Goal: Information Seeking & Learning: Learn about a topic

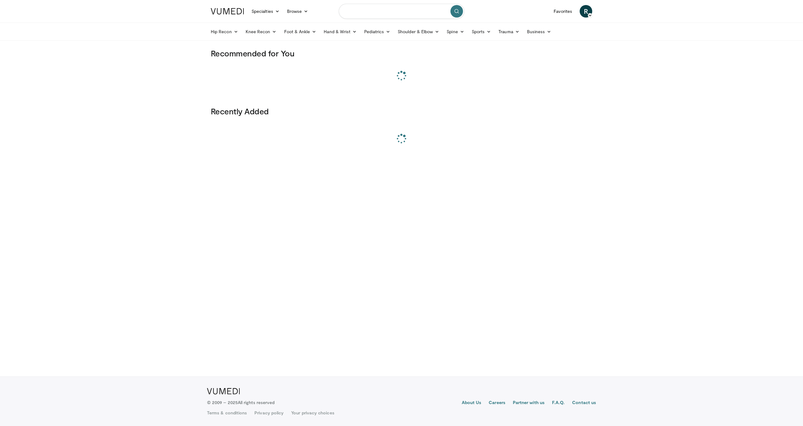
click at [378, 12] on input "Search topics, interventions" at bounding box center [401, 11] width 125 height 15
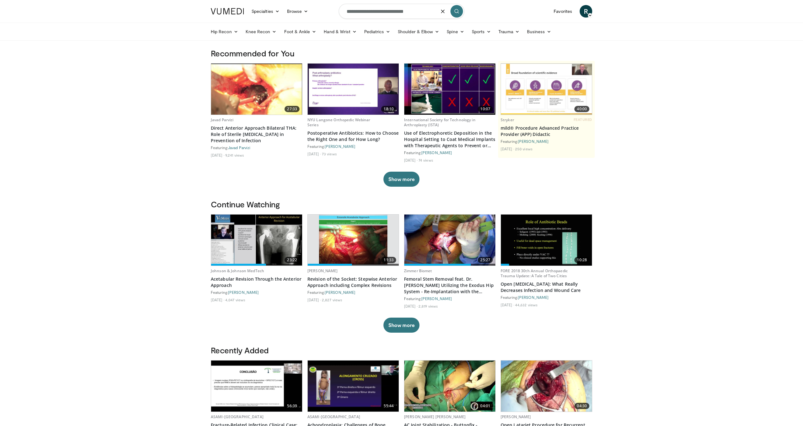
type input "**********"
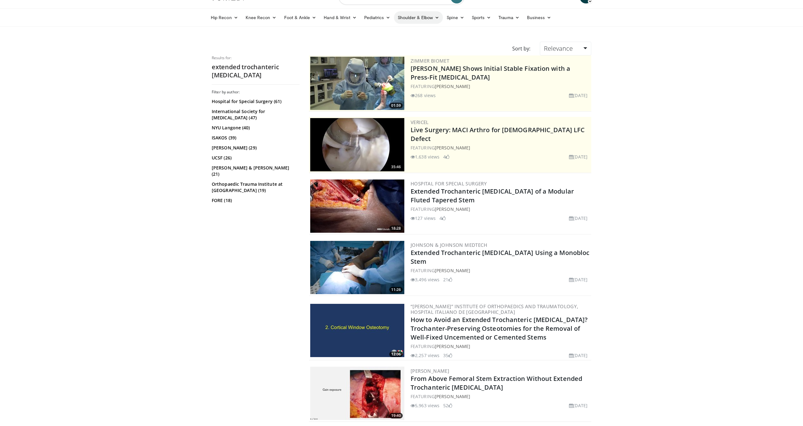
scroll to position [15, 0]
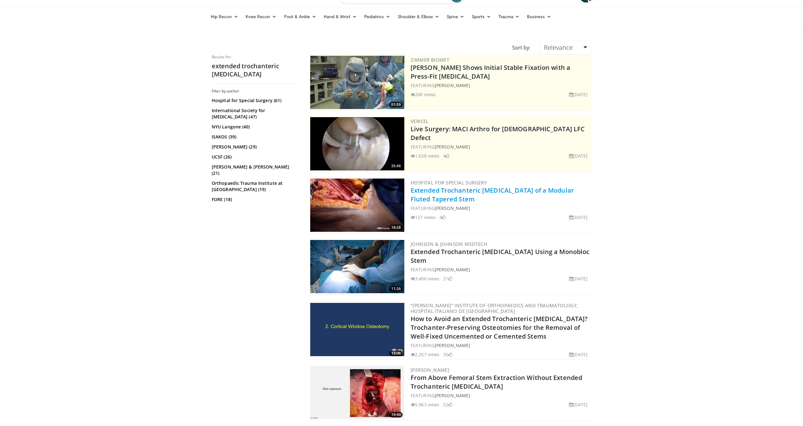
click at [476, 190] on link "Extended Trochanteric [MEDICAL_DATA] of a Modular Fluted Tapered Stem" at bounding box center [491, 194] width 163 height 17
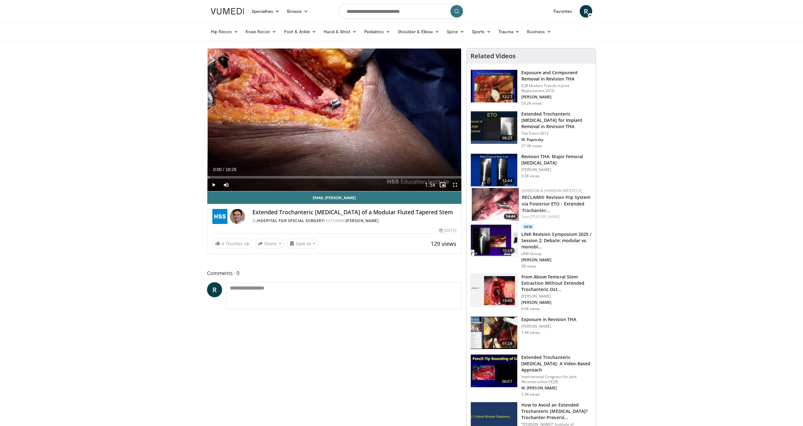
click at [214, 185] on span "Video Player" at bounding box center [213, 185] width 13 height 13
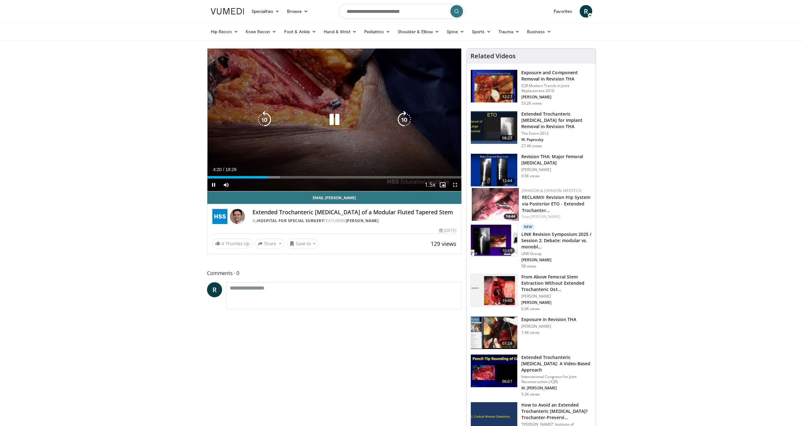
click at [400, 118] on icon "Video Player" at bounding box center [404, 120] width 18 height 18
click at [406, 118] on icon "Video Player" at bounding box center [404, 120] width 18 height 18
click at [407, 123] on icon "Video Player" at bounding box center [404, 120] width 18 height 18
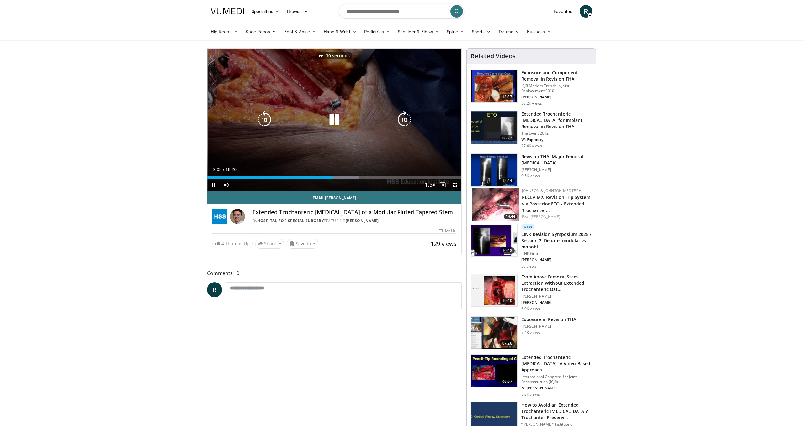
click at [407, 123] on icon "Video Player" at bounding box center [404, 120] width 18 height 18
click at [405, 122] on icon "Video Player" at bounding box center [404, 120] width 18 height 18
click at [265, 119] on icon "Video Player" at bounding box center [265, 120] width 18 height 18
click at [405, 118] on icon "Video Player" at bounding box center [404, 120] width 18 height 18
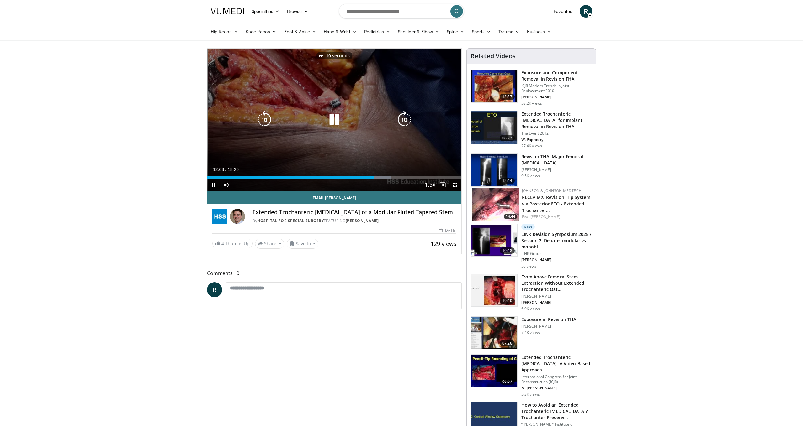
click at [405, 118] on icon "Video Player" at bounding box center [404, 120] width 18 height 18
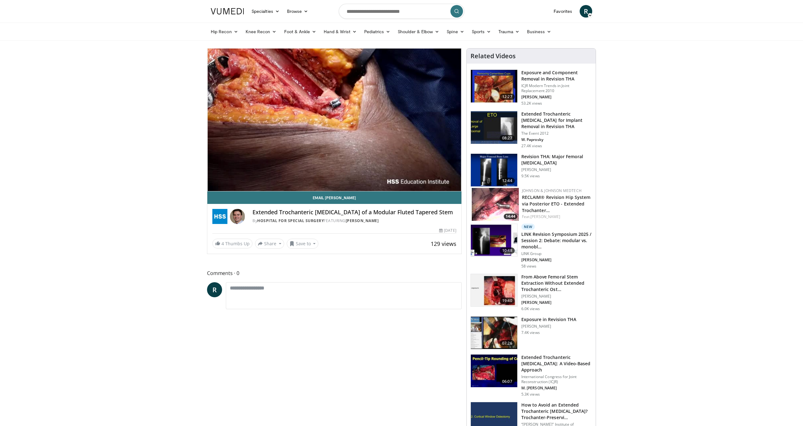
click at [405, 118] on div "20 seconds Tap to unmute" at bounding box center [334, 120] width 254 height 143
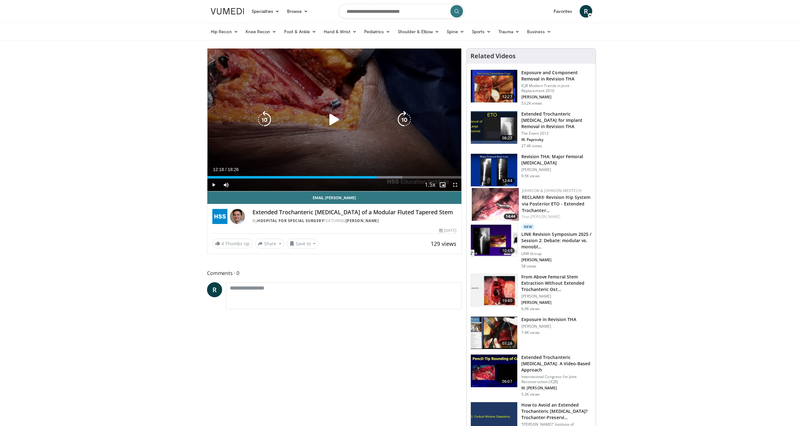
click at [386, 136] on div "20 seconds Tap to unmute" at bounding box center [334, 120] width 254 height 143
click at [406, 117] on icon "Video Player" at bounding box center [404, 120] width 18 height 18
click at [408, 120] on icon "Video Player" at bounding box center [404, 120] width 18 height 18
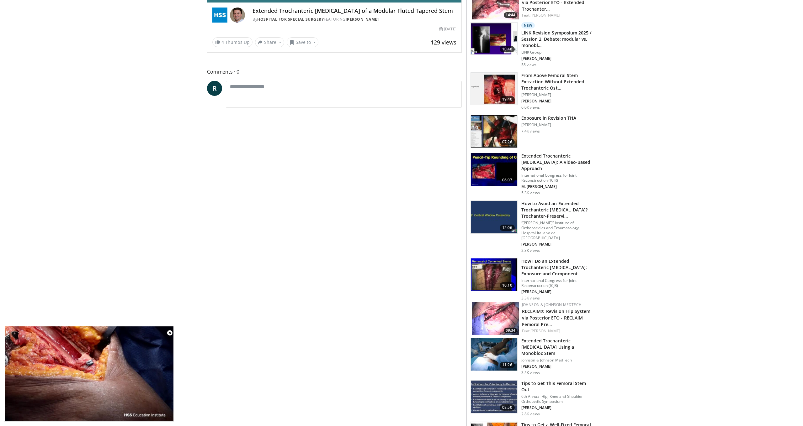
scroll to position [214, 0]
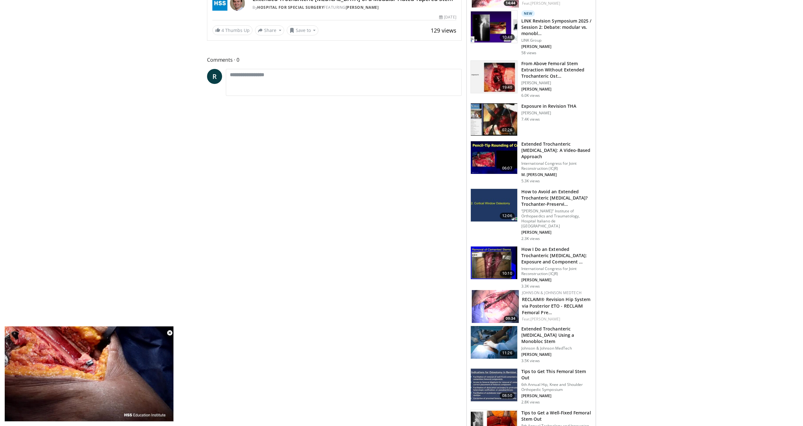
click at [539, 156] on h3 "Extended Trochanteric Osteotomy: A Video-Based Approach" at bounding box center [556, 150] width 71 height 19
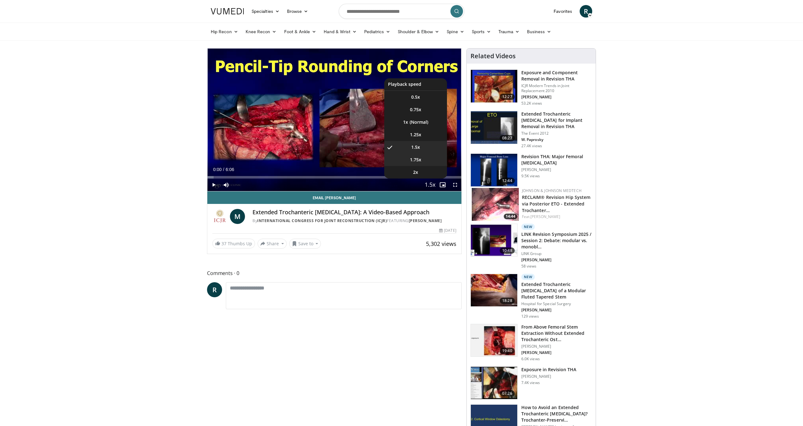
click at [425, 163] on li "1.75x" at bounding box center [415, 160] width 63 height 13
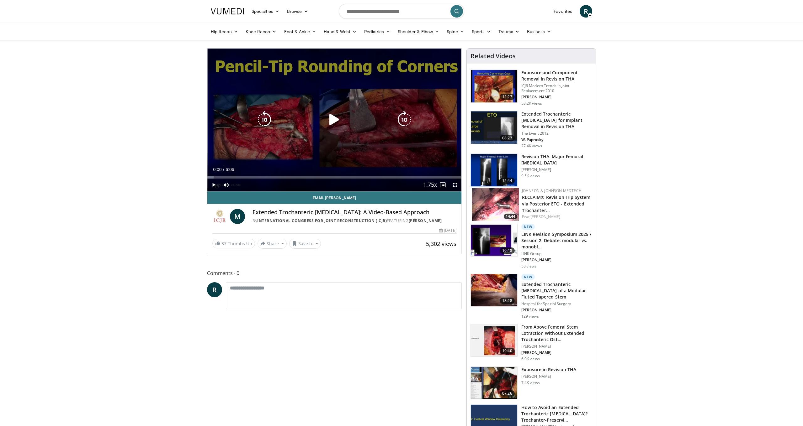
drag, startPoint x: 342, startPoint y: 119, endPoint x: 338, endPoint y: 120, distance: 4.4
click at [339, 120] on icon "Video Player" at bounding box center [334, 120] width 18 height 18
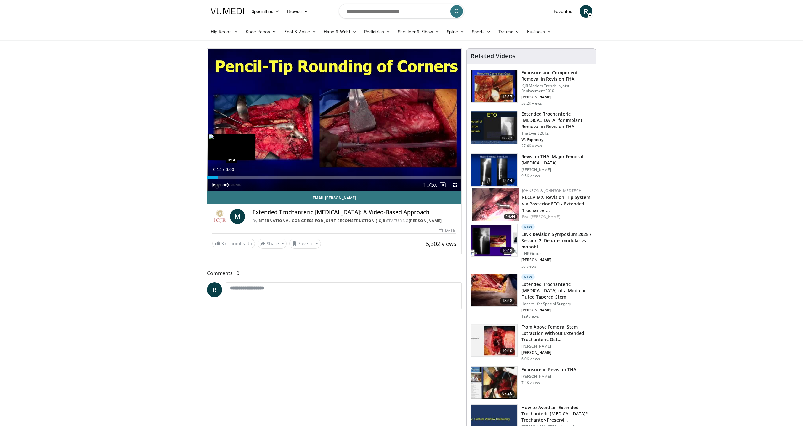
click at [218, 178] on div "Progress Bar" at bounding box center [218, 177] width 1 height 3
click at [240, 175] on div "Loaded : 43.65% 0:47 0:47" at bounding box center [334, 176] width 254 height 6
click at [259, 177] on div "Progress Bar" at bounding box center [259, 177] width 1 height 3
click at [272, 177] on div "Progress Bar" at bounding box center [272, 177] width 1 height 3
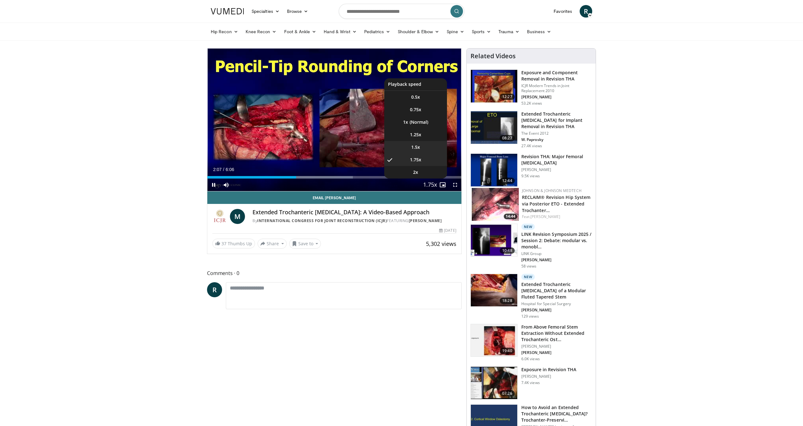
click at [420, 145] on li "1.5x" at bounding box center [415, 147] width 63 height 13
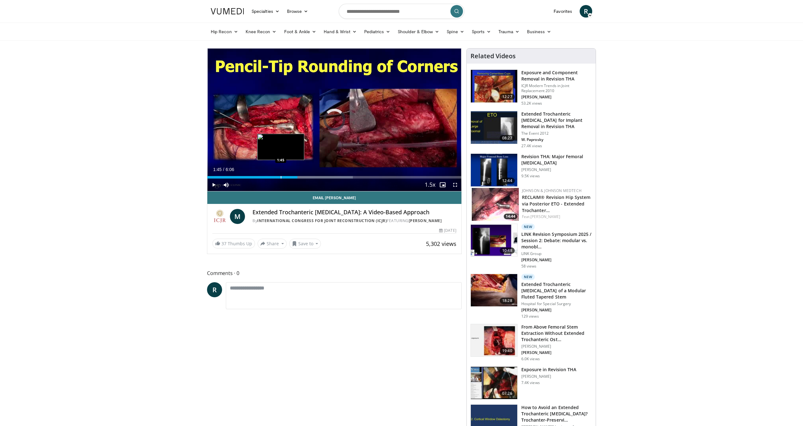
click at [281, 178] on div "Progress Bar" at bounding box center [281, 177] width 1 height 3
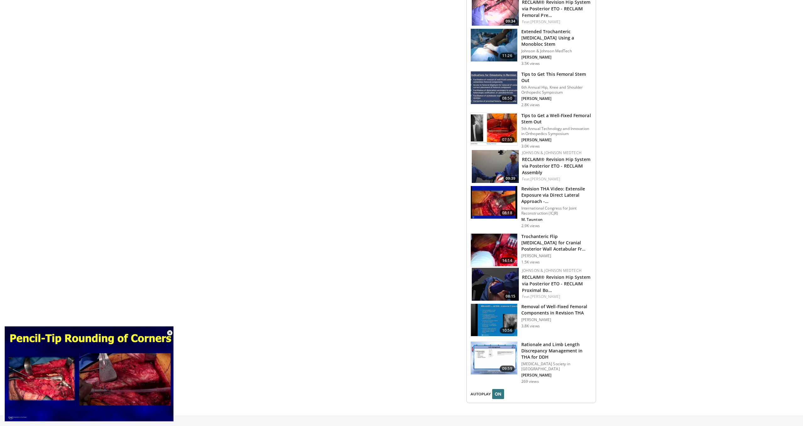
scroll to position [525, 0]
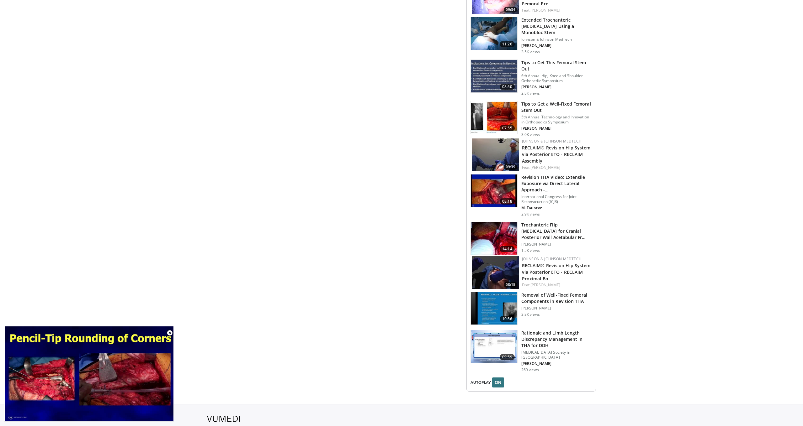
click at [554, 294] on h3 "Removal of Well-Fixed Femoral Components in Revision THA" at bounding box center [556, 298] width 71 height 13
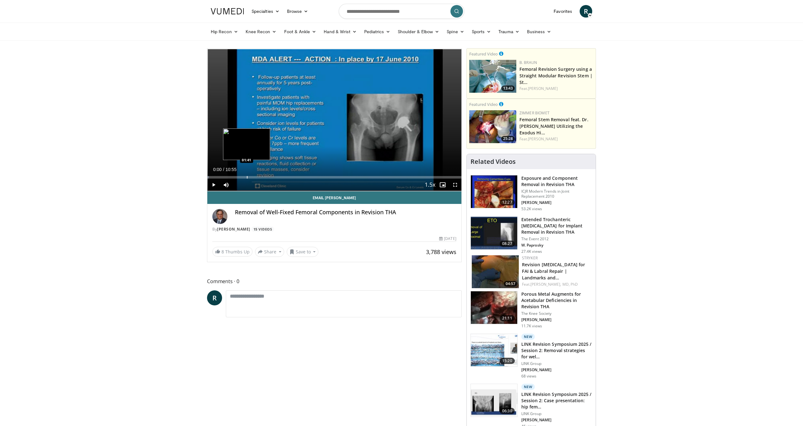
click at [246, 178] on div "Loaded : 0.63% 00:00 01:41" at bounding box center [334, 177] width 254 height 3
